Goal: Task Accomplishment & Management: Use online tool/utility

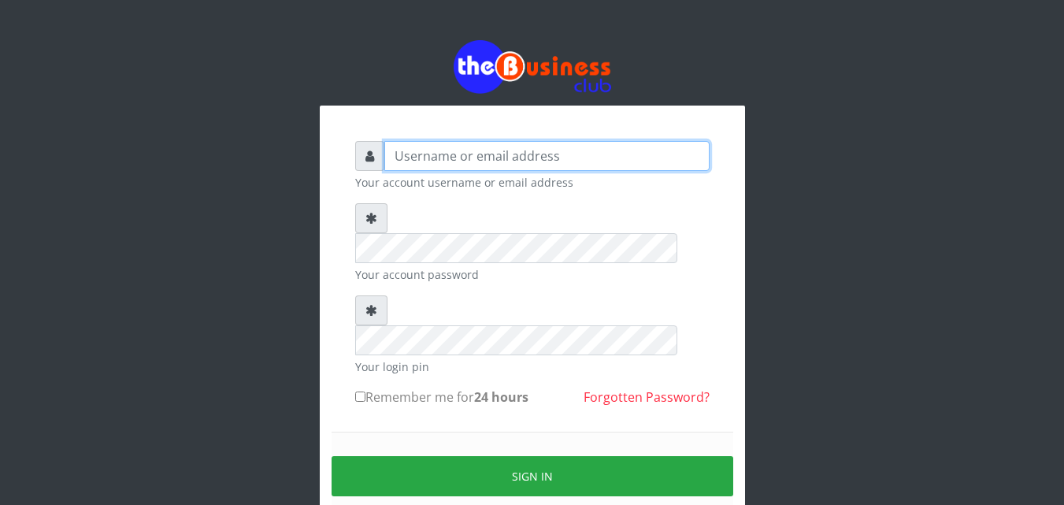
type input "kenachuks"
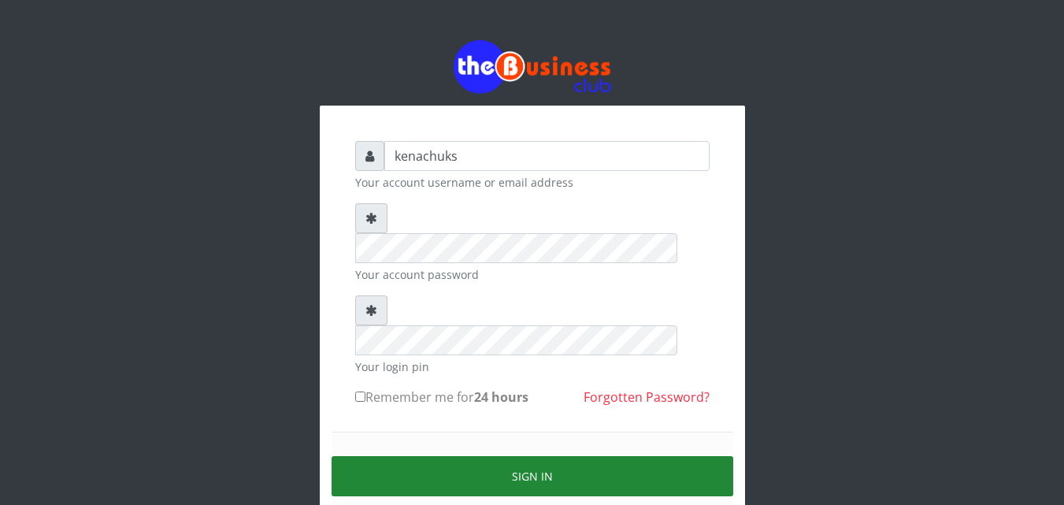
click at [510, 456] on button "Sign in" at bounding box center [532, 476] width 402 height 40
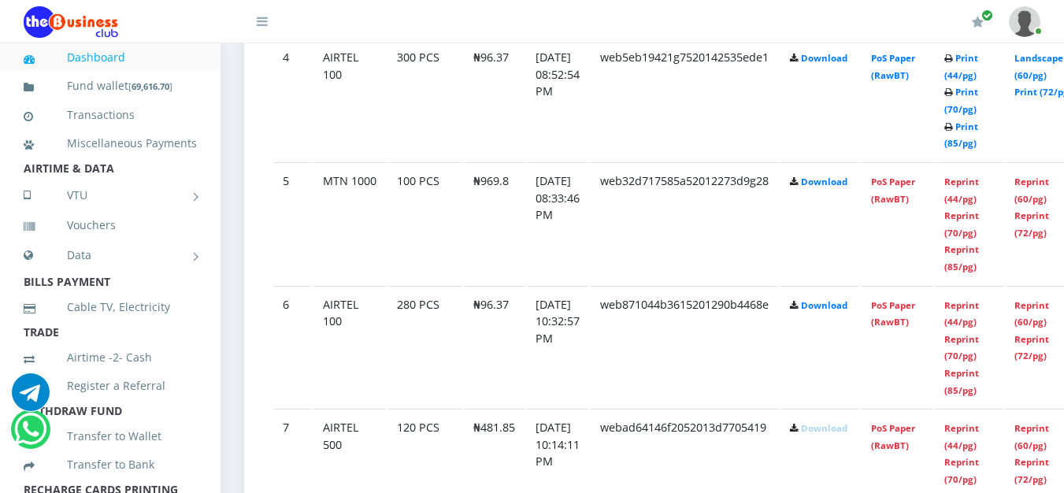
scroll to position [895, 0]
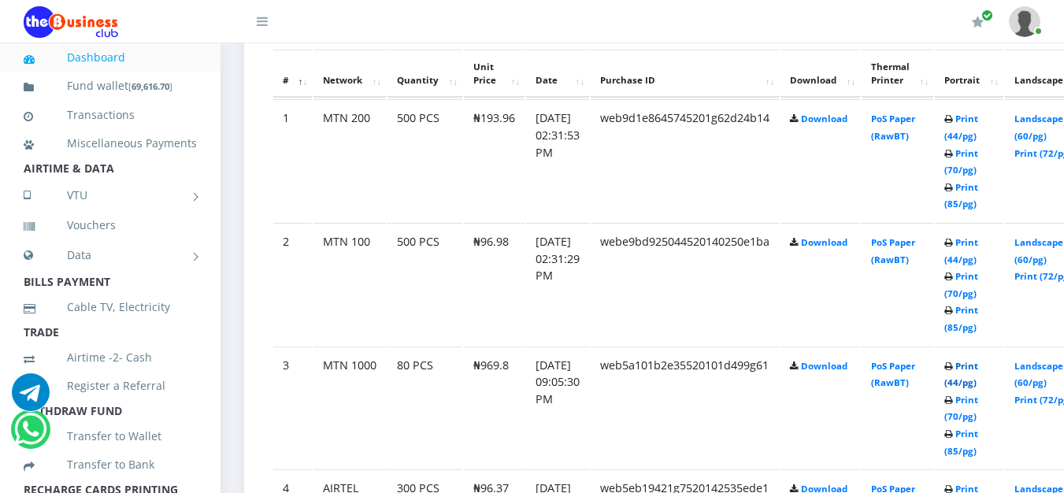
click at [978, 368] on link "Print (44/pg)" at bounding box center [961, 374] width 34 height 29
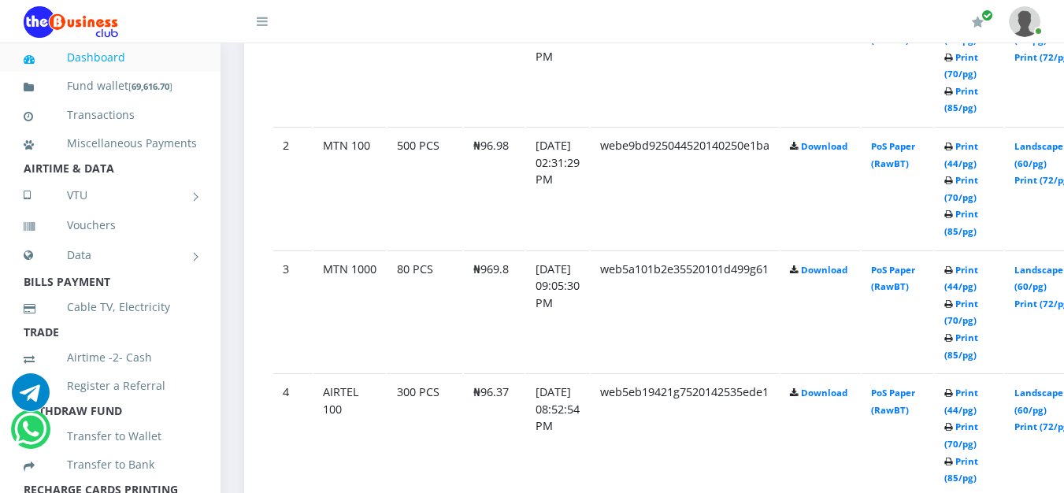
scroll to position [1003, 0]
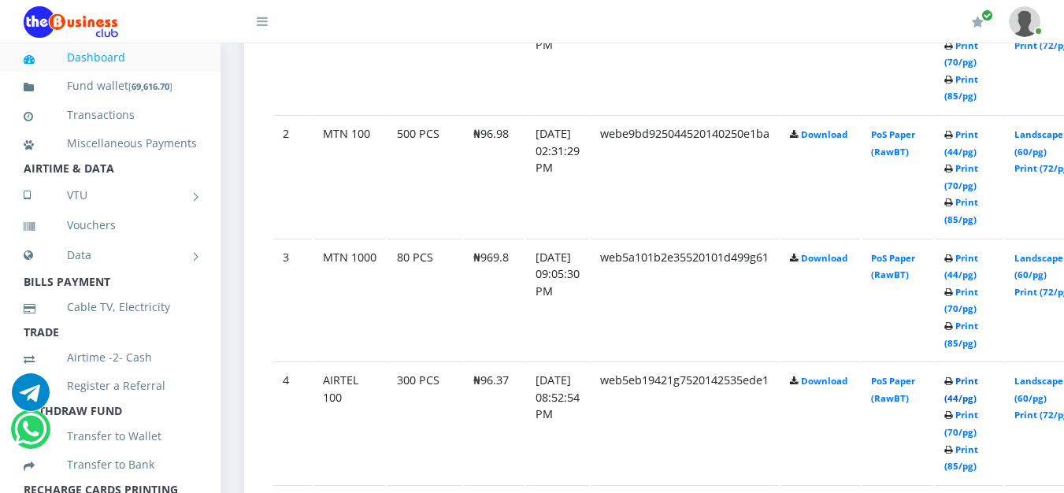
click at [978, 382] on link "Print (44/pg)" at bounding box center [961, 389] width 34 height 29
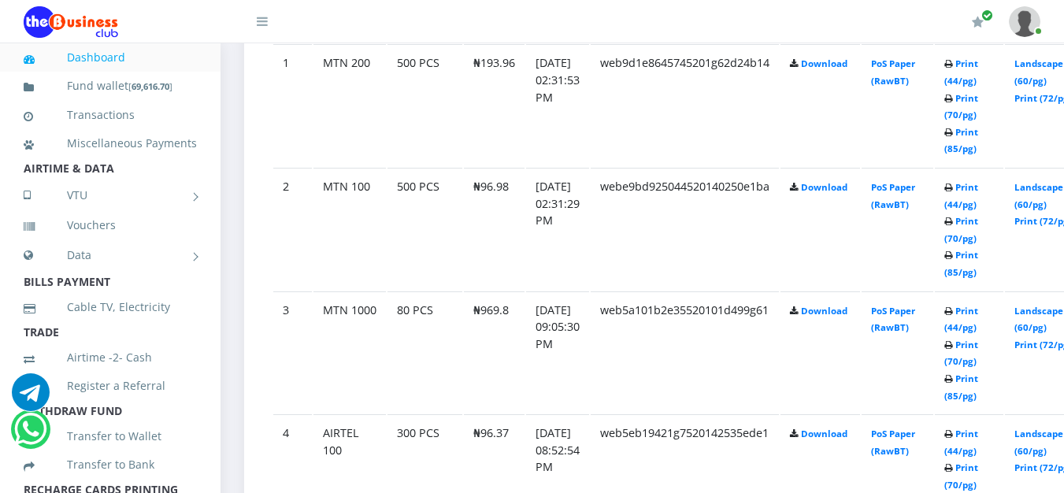
scroll to position [1003, 0]
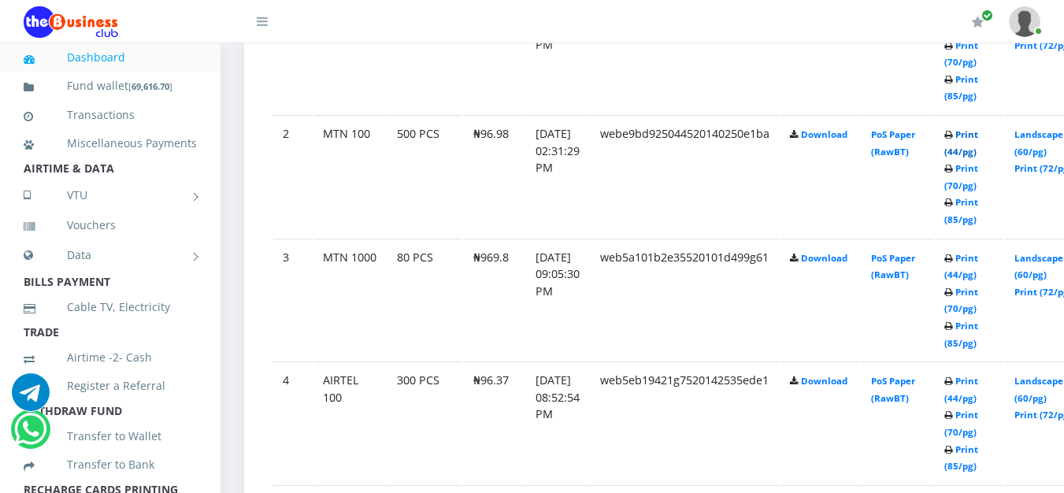
click at [978, 139] on link "Print (44/pg)" at bounding box center [961, 142] width 34 height 29
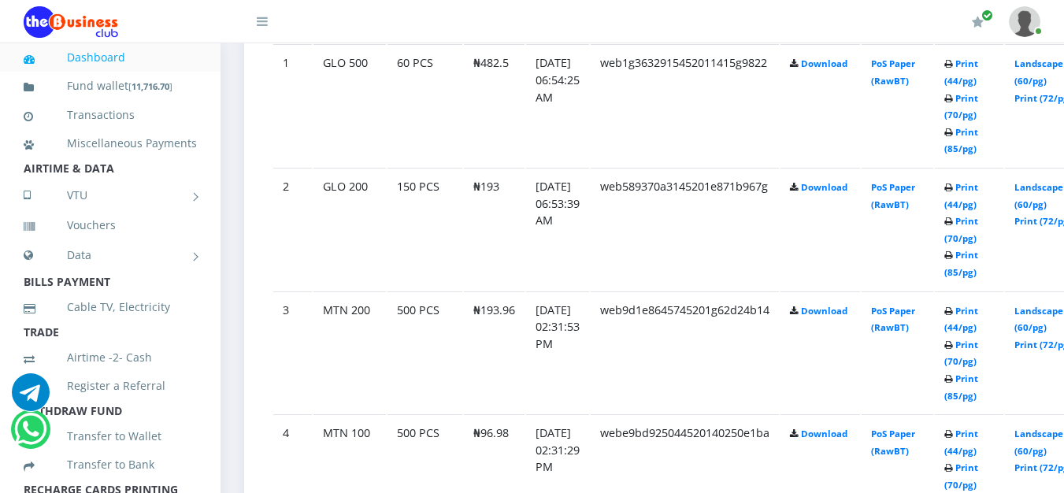
scroll to position [1003, 0]
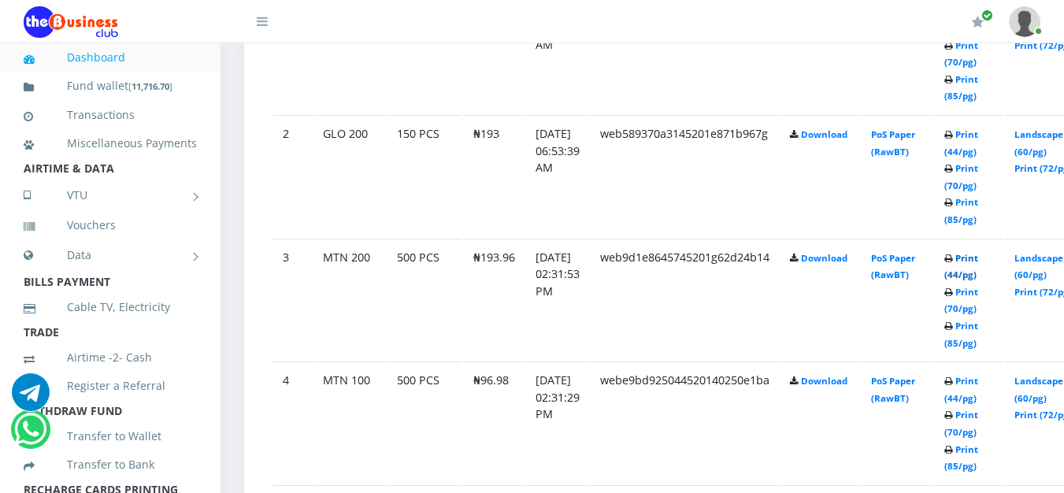
click at [978, 261] on link "Print (44/pg)" at bounding box center [961, 266] width 34 height 29
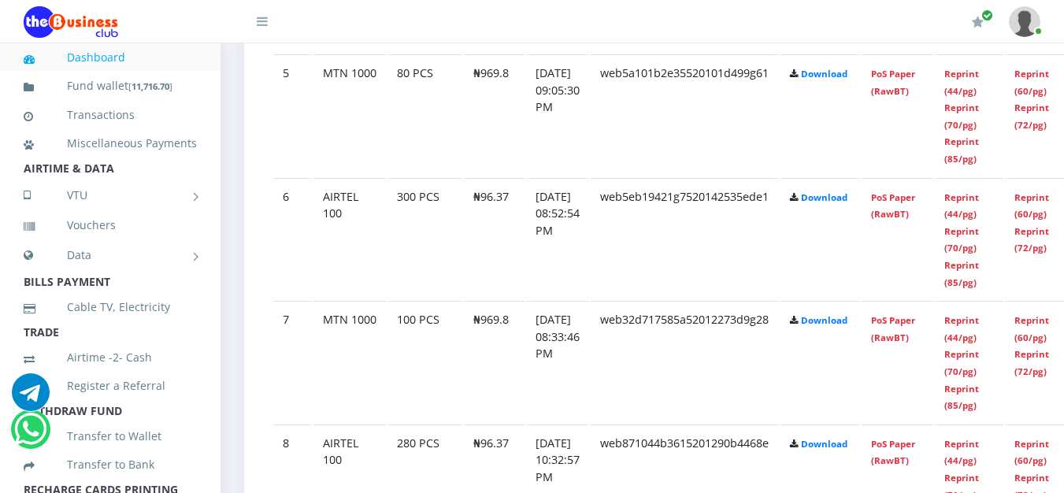
scroll to position [1003, 0]
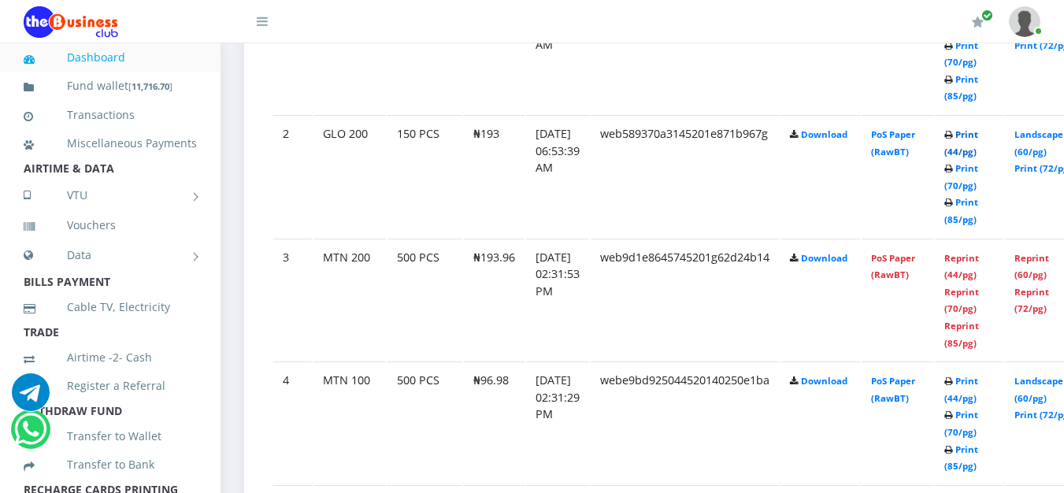
click at [978, 135] on link "Print (44/pg)" at bounding box center [961, 142] width 34 height 29
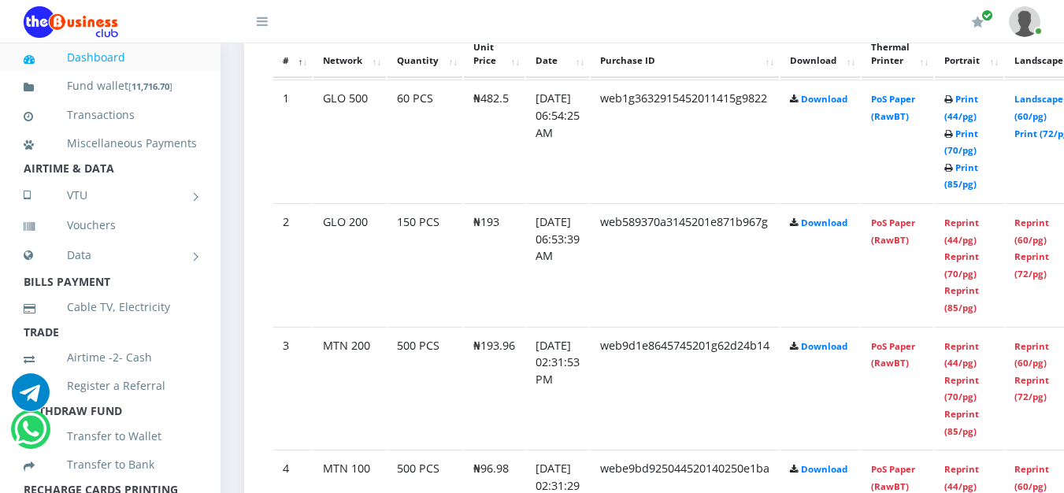
scroll to position [909, 0]
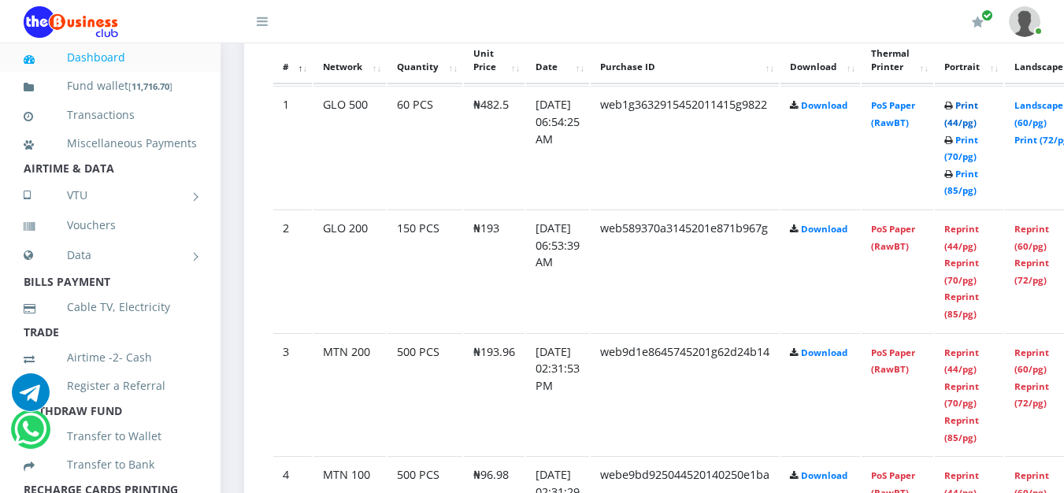
click at [978, 108] on link "Print (44/pg)" at bounding box center [961, 113] width 34 height 29
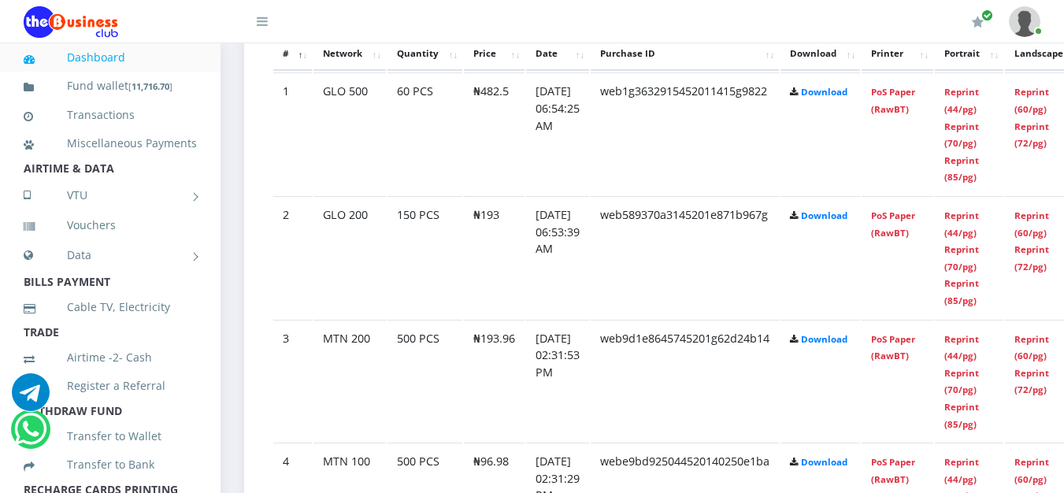
scroll to position [909, 0]
